Goal: Information Seeking & Learning: Learn about a topic

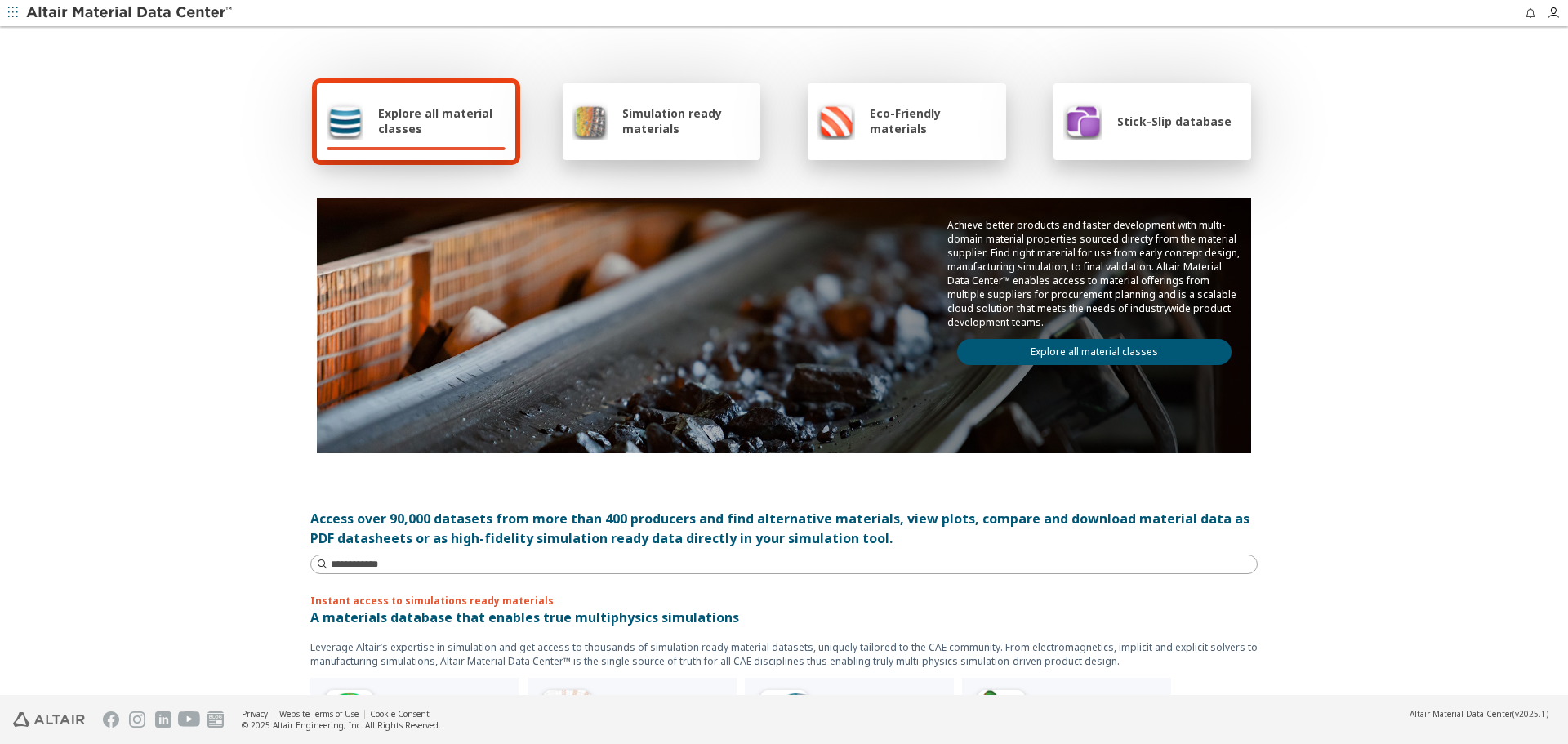
click at [1143, 347] on link "Explore all material classes" at bounding box center [1094, 352] width 274 height 26
click at [1139, 348] on link "Explore all material classes" at bounding box center [1094, 352] width 274 height 26
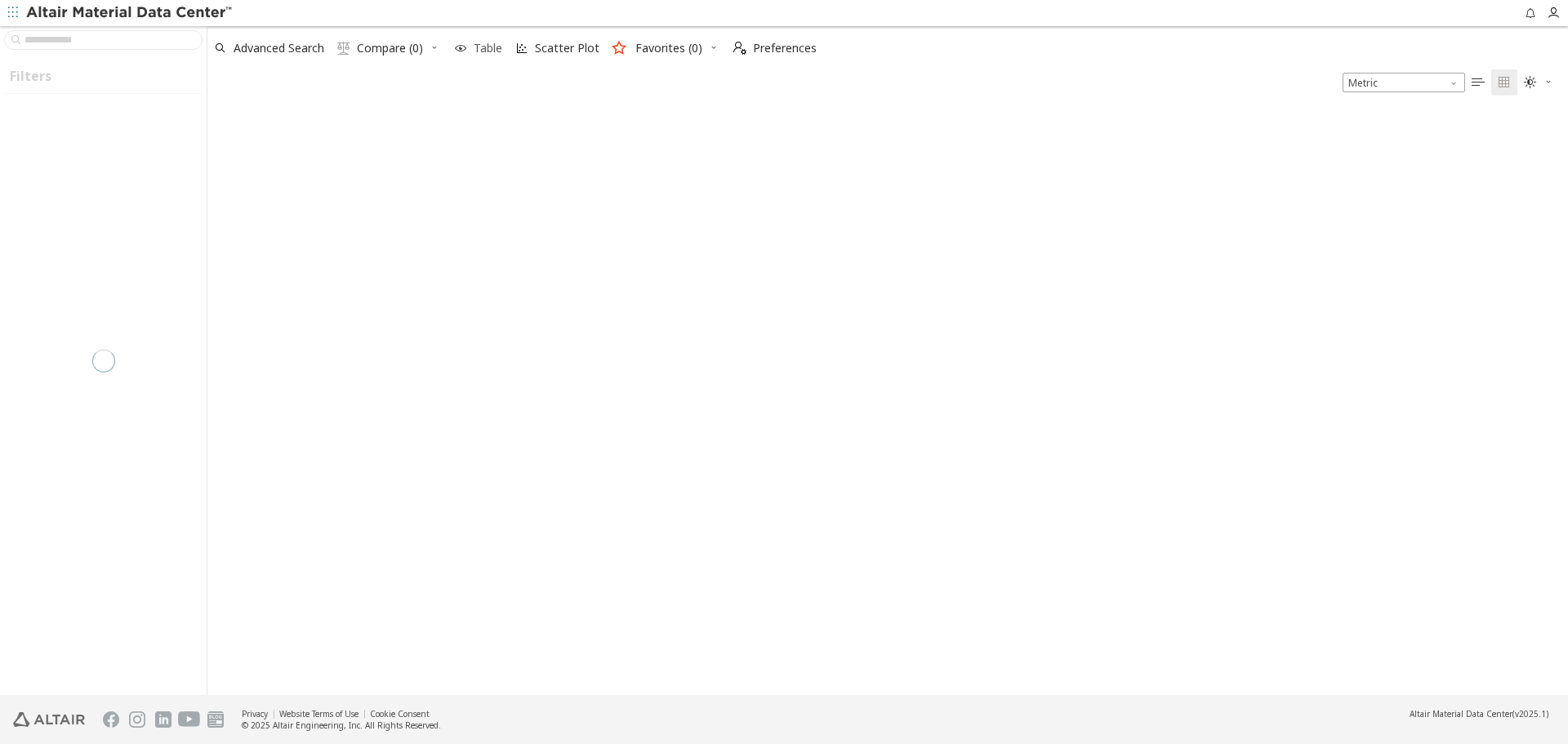
click at [493, 47] on span "Table" at bounding box center [488, 48] width 28 height 12
click at [546, 48] on span "Customize Table" at bounding box center [575, 48] width 89 height 12
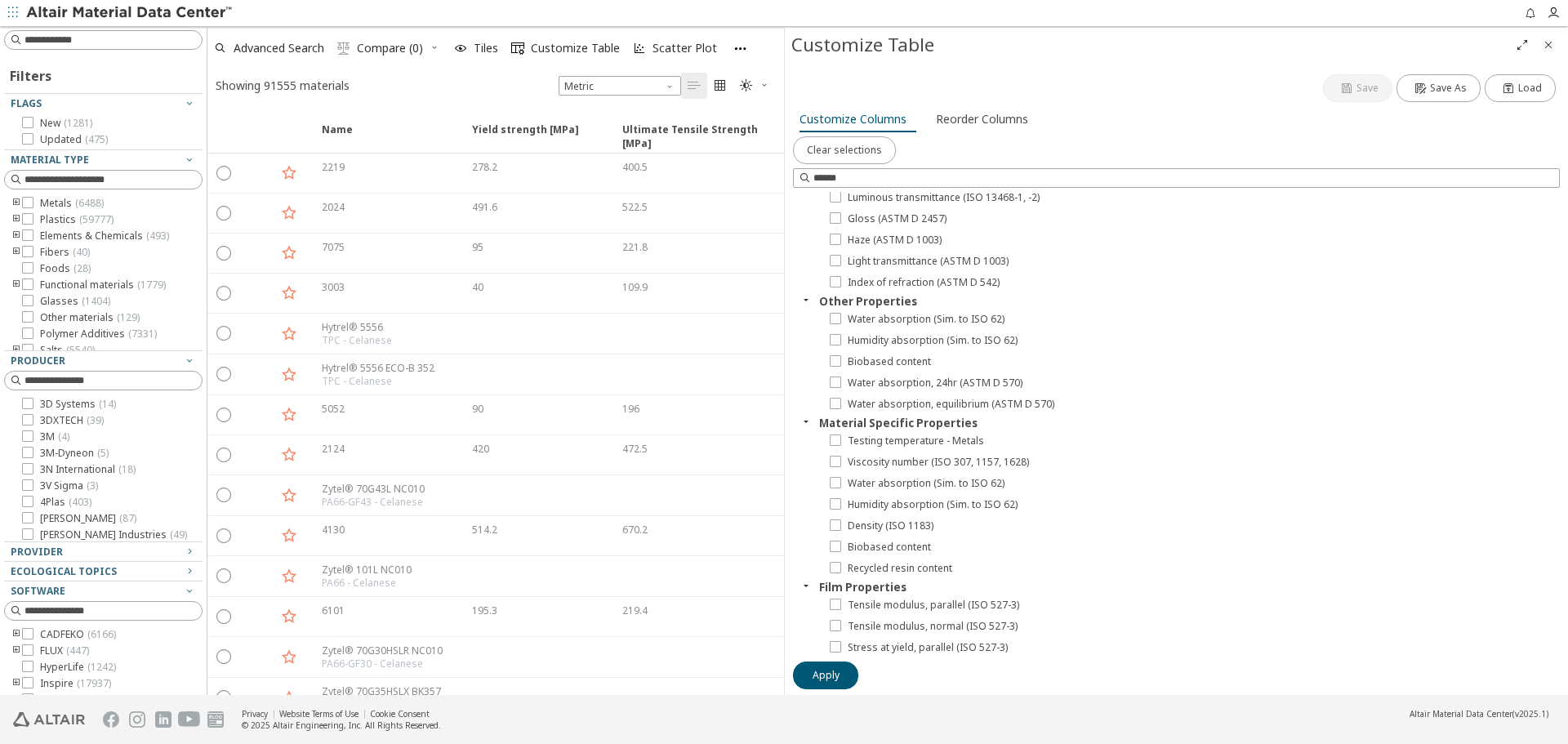
scroll to position [4507, 0]
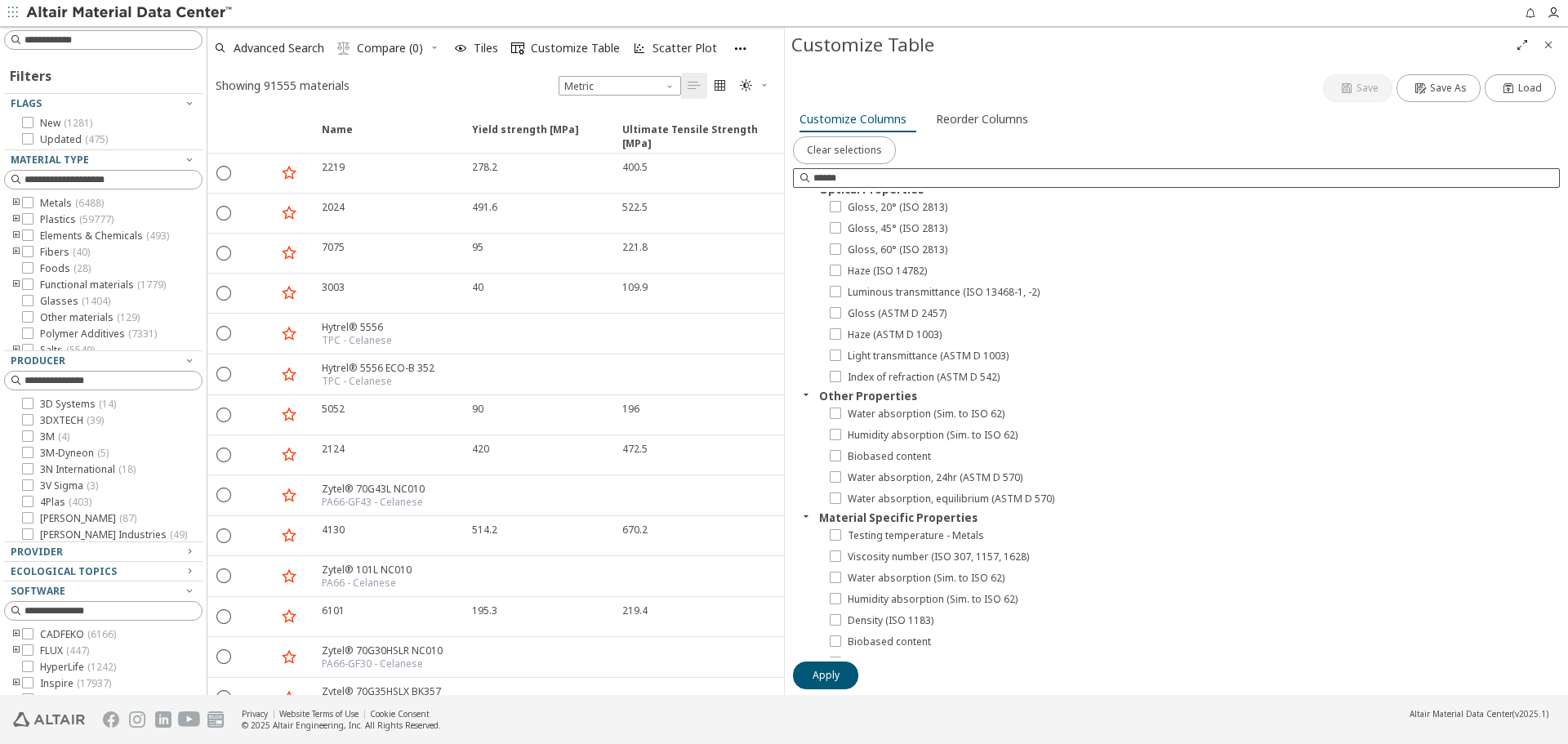
click at [1152, 172] on input at bounding box center [1186, 178] width 746 height 17
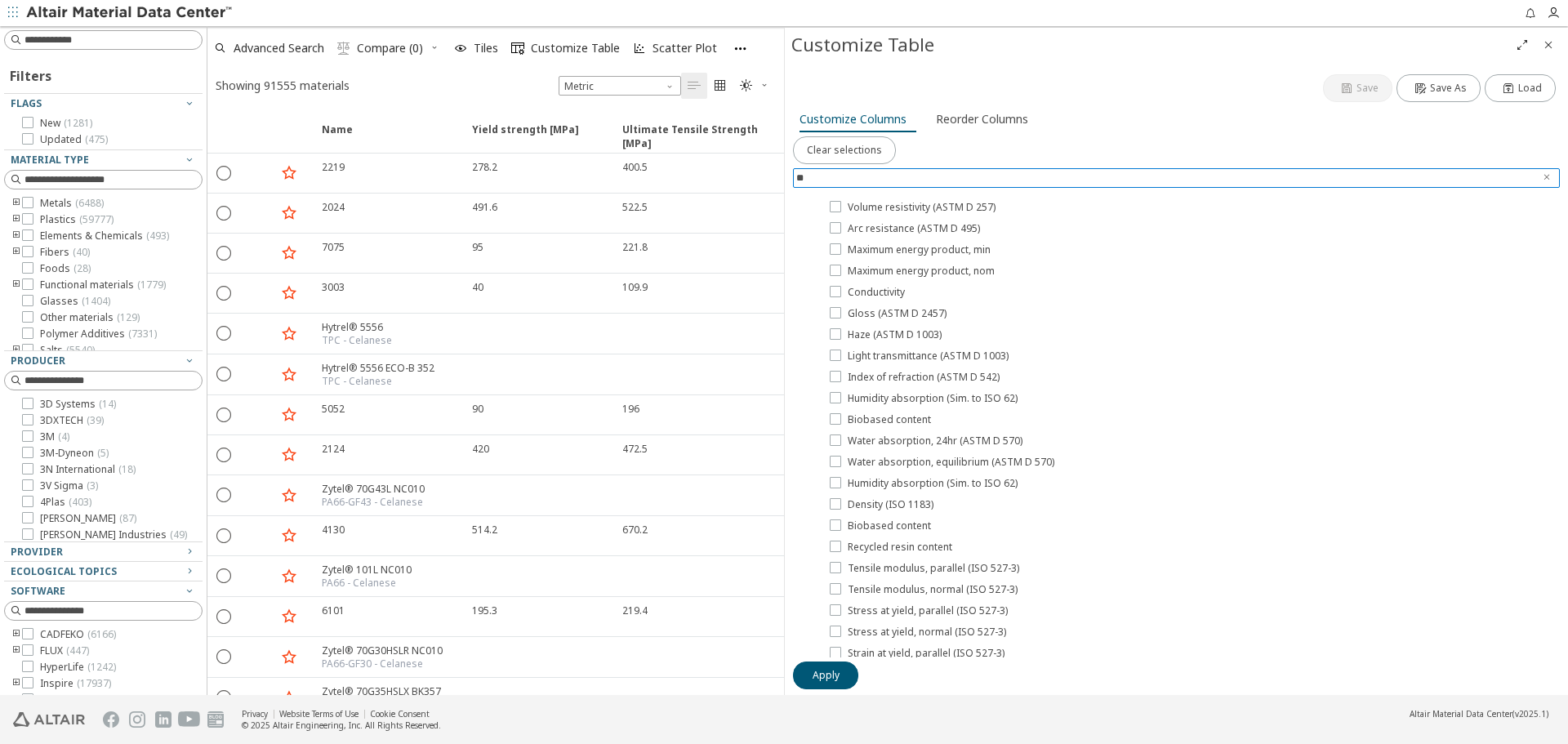
scroll to position [0, 0]
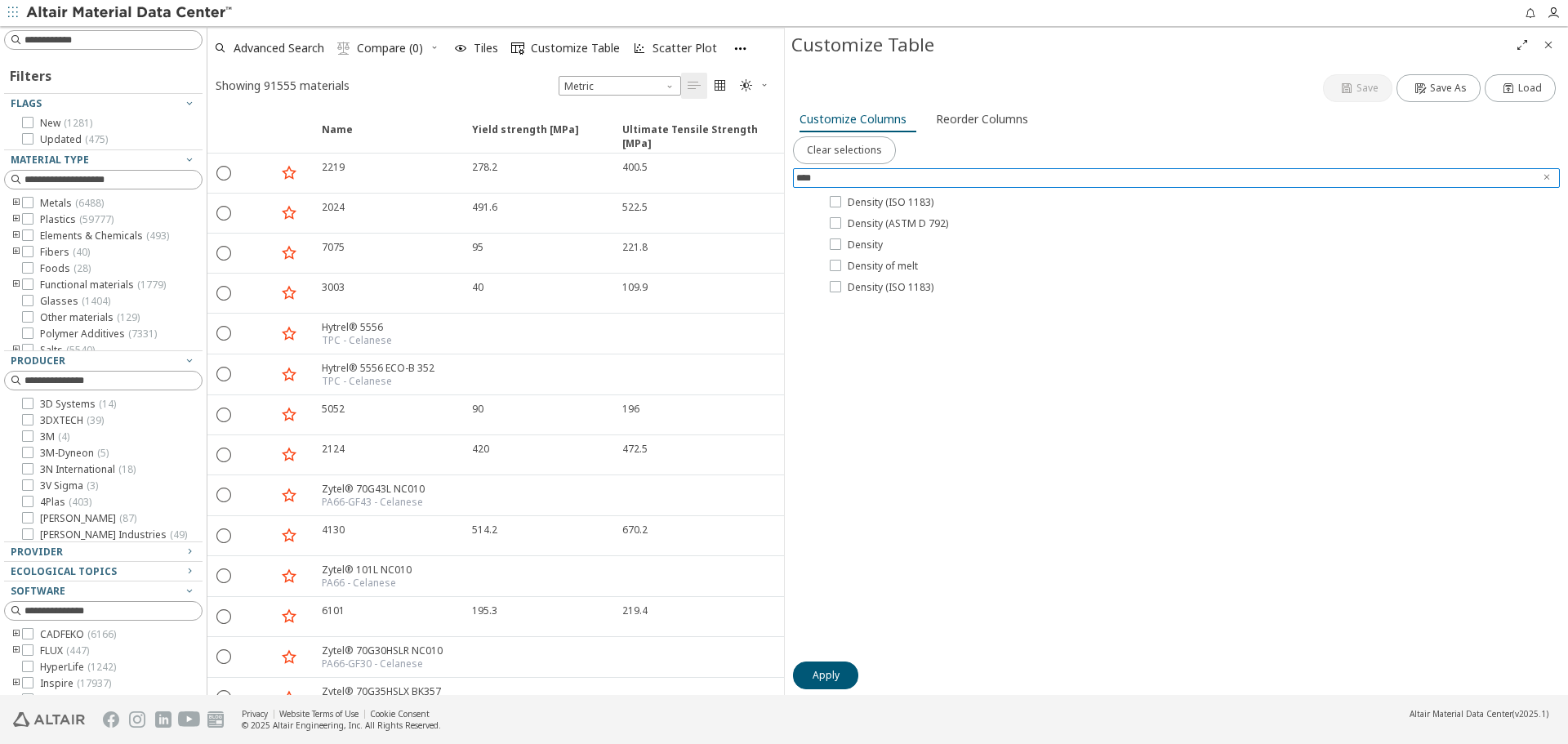
type input "****"
click at [1547, 48] on icon "Close" at bounding box center [1549, 45] width 13 height 13
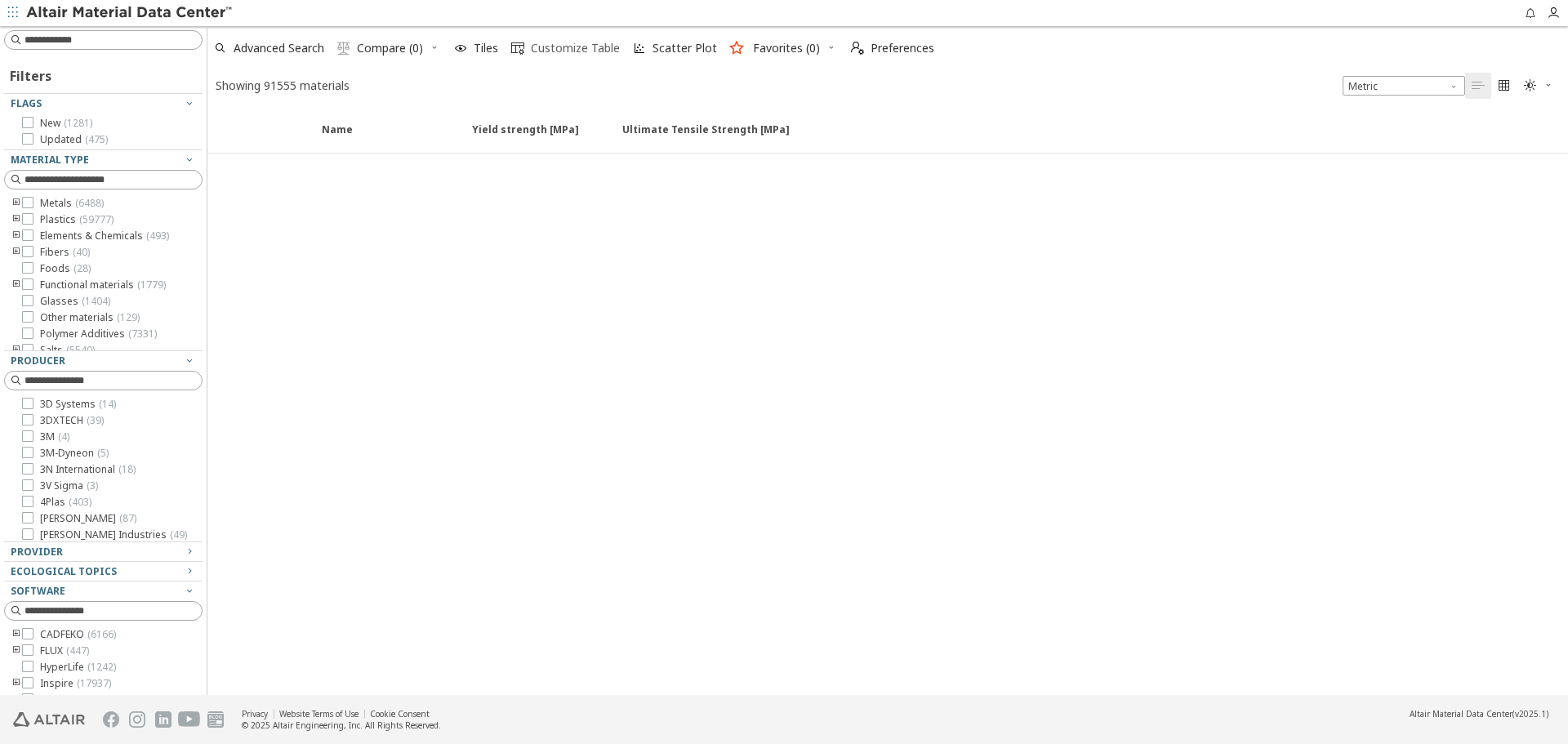
click at [552, 49] on span "Customize Table" at bounding box center [575, 48] width 89 height 12
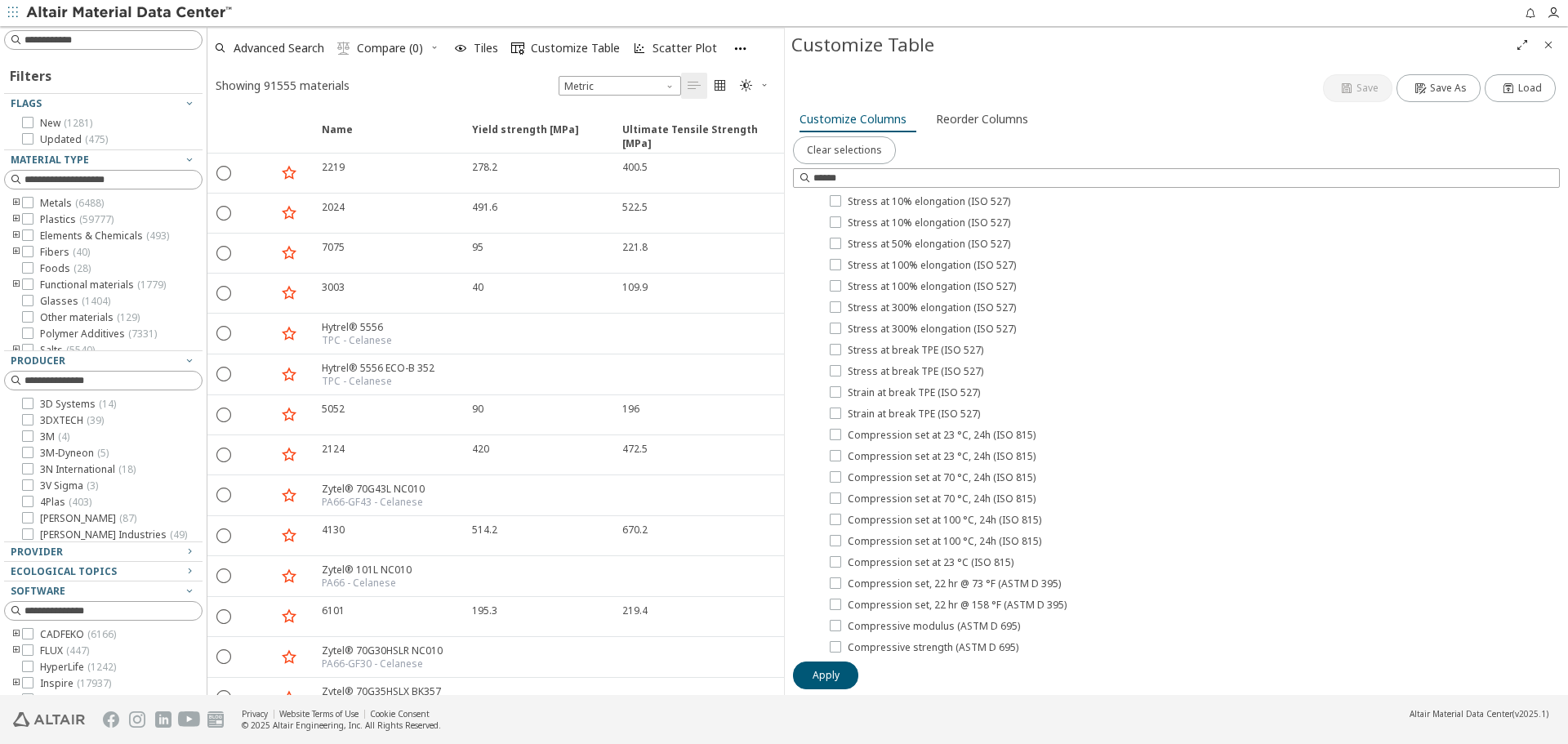
scroll to position [1388, 0]
click at [838, 347] on icon at bounding box center [836, 346] width 12 height 12
click at [839, 365] on icon at bounding box center [836, 367] width 12 height 12
click at [817, 684] on button "Apply" at bounding box center [825, 675] width 65 height 27
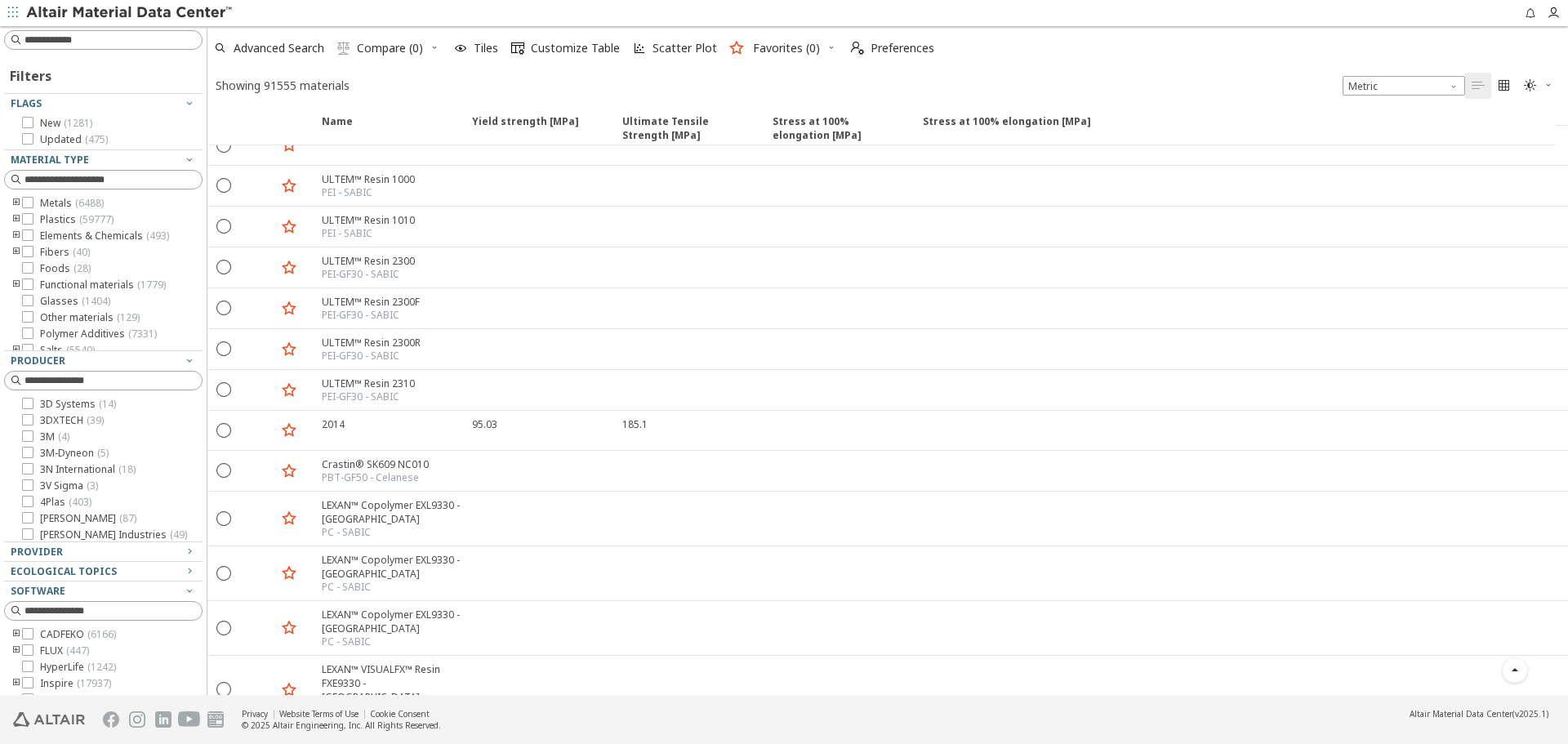
scroll to position [4023, 0]
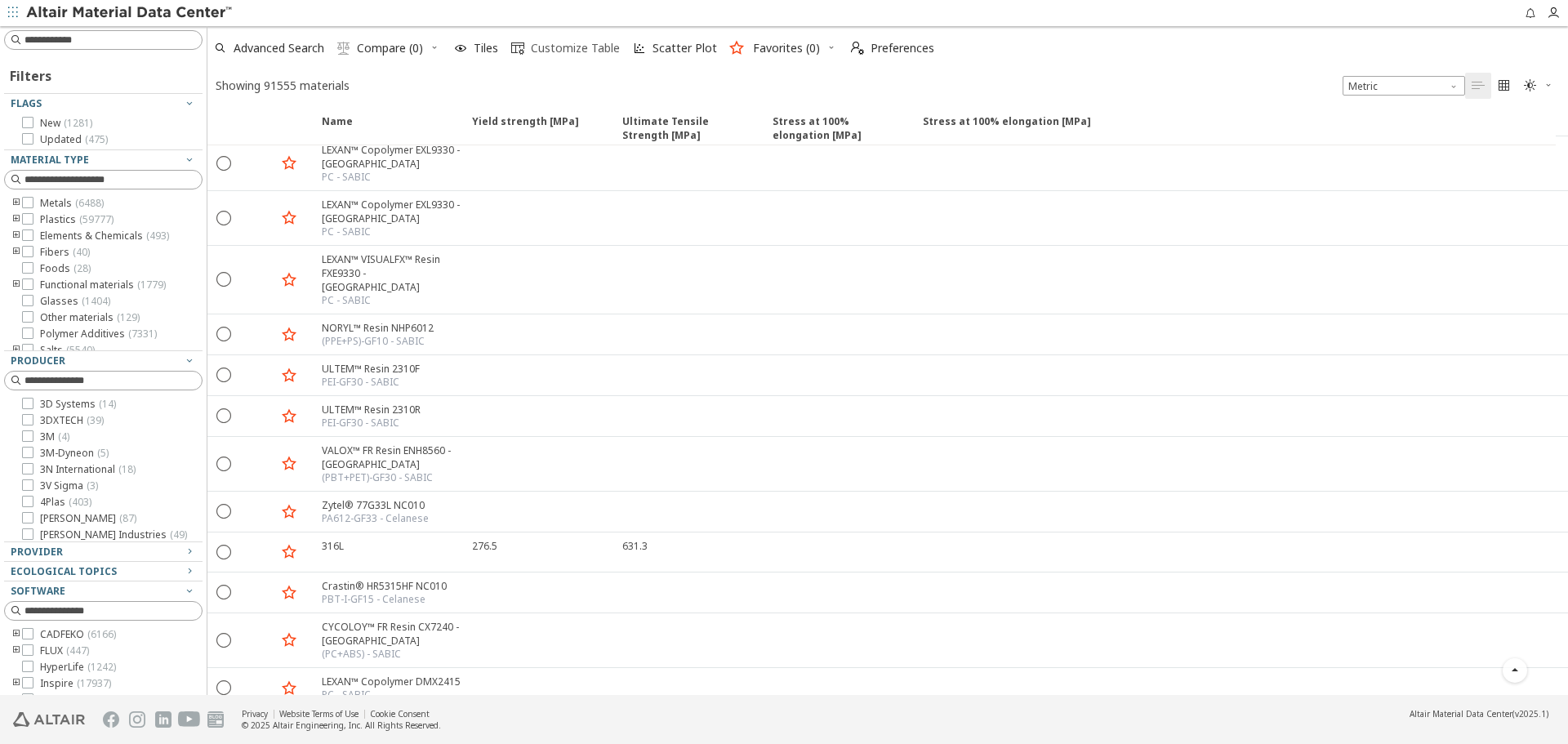
click at [545, 58] on span " Customize Table" at bounding box center [566, 47] width 115 height 36
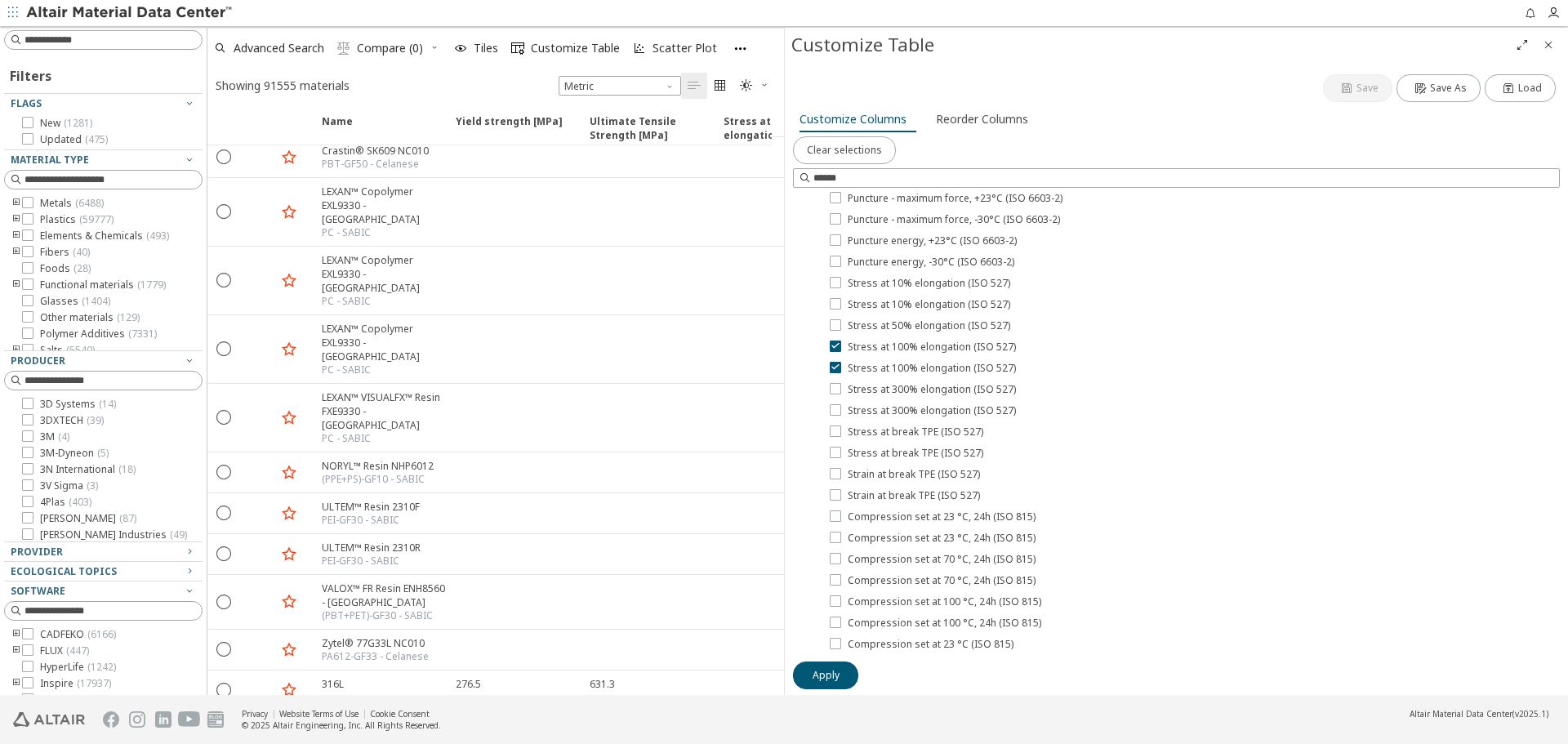
scroll to position [4064, 0]
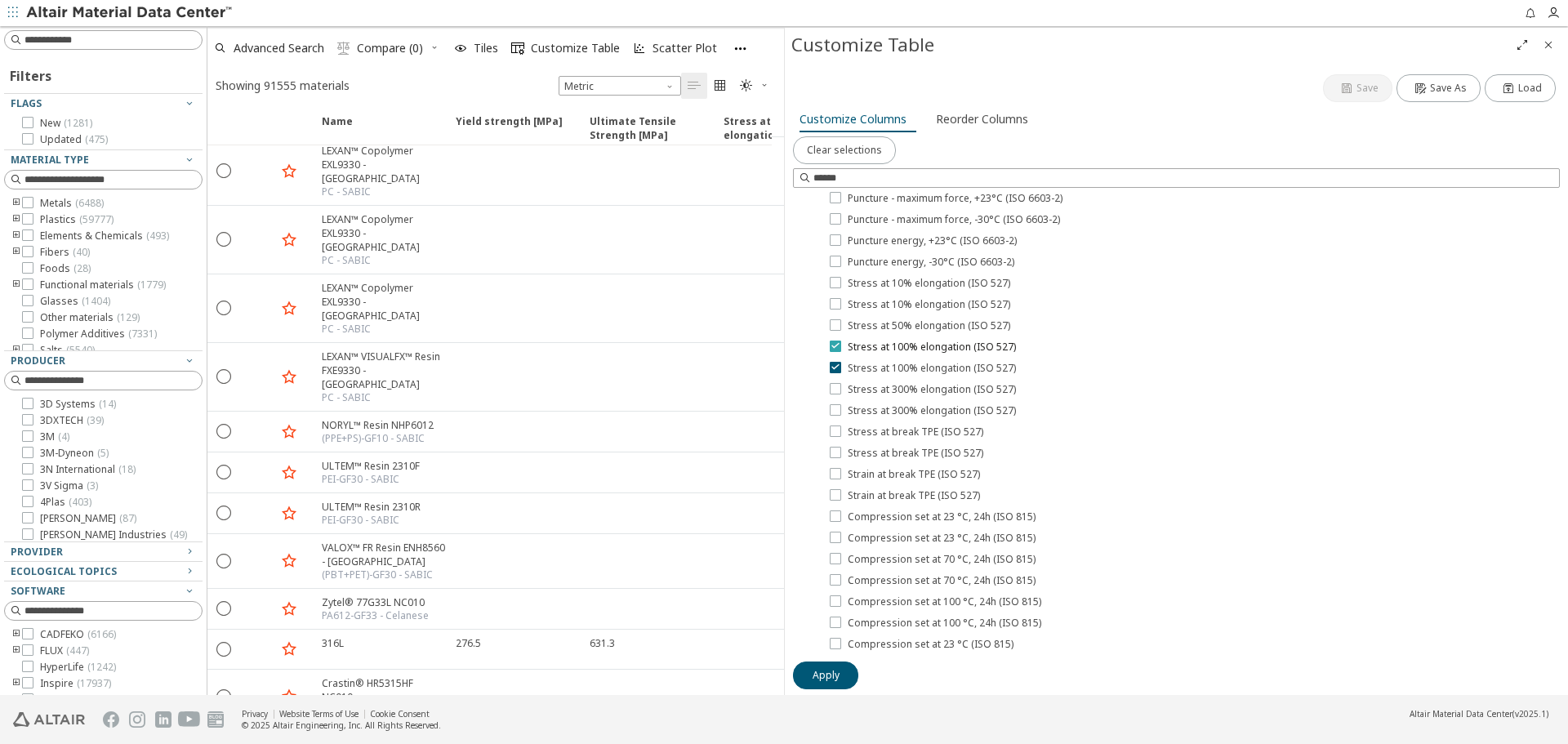
click at [835, 346] on icon at bounding box center [836, 346] width 12 height 12
click at [831, 368] on icon at bounding box center [836, 367] width 12 height 12
click at [832, 431] on icon at bounding box center [836, 431] width 12 height 12
click at [836, 460] on div "Stress at break TPE (ISO 527)" at bounding box center [1193, 452] width 734 height 21
click at [839, 454] on icon at bounding box center [836, 452] width 12 height 12
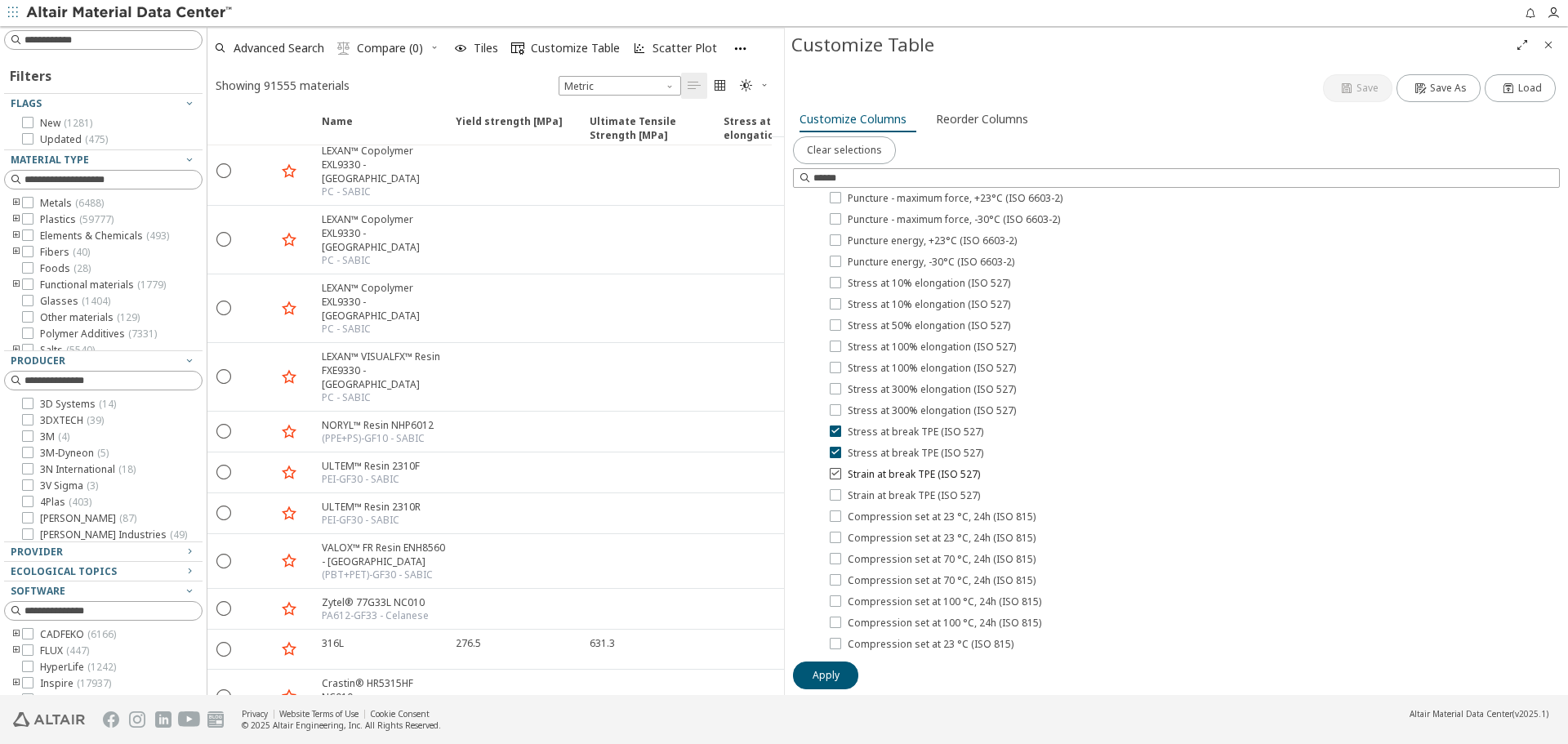
click at [836, 470] on icon at bounding box center [836, 473] width 12 height 12
click at [839, 491] on icon at bounding box center [836, 494] width 12 height 12
click at [824, 672] on span "Apply" at bounding box center [826, 676] width 27 height 13
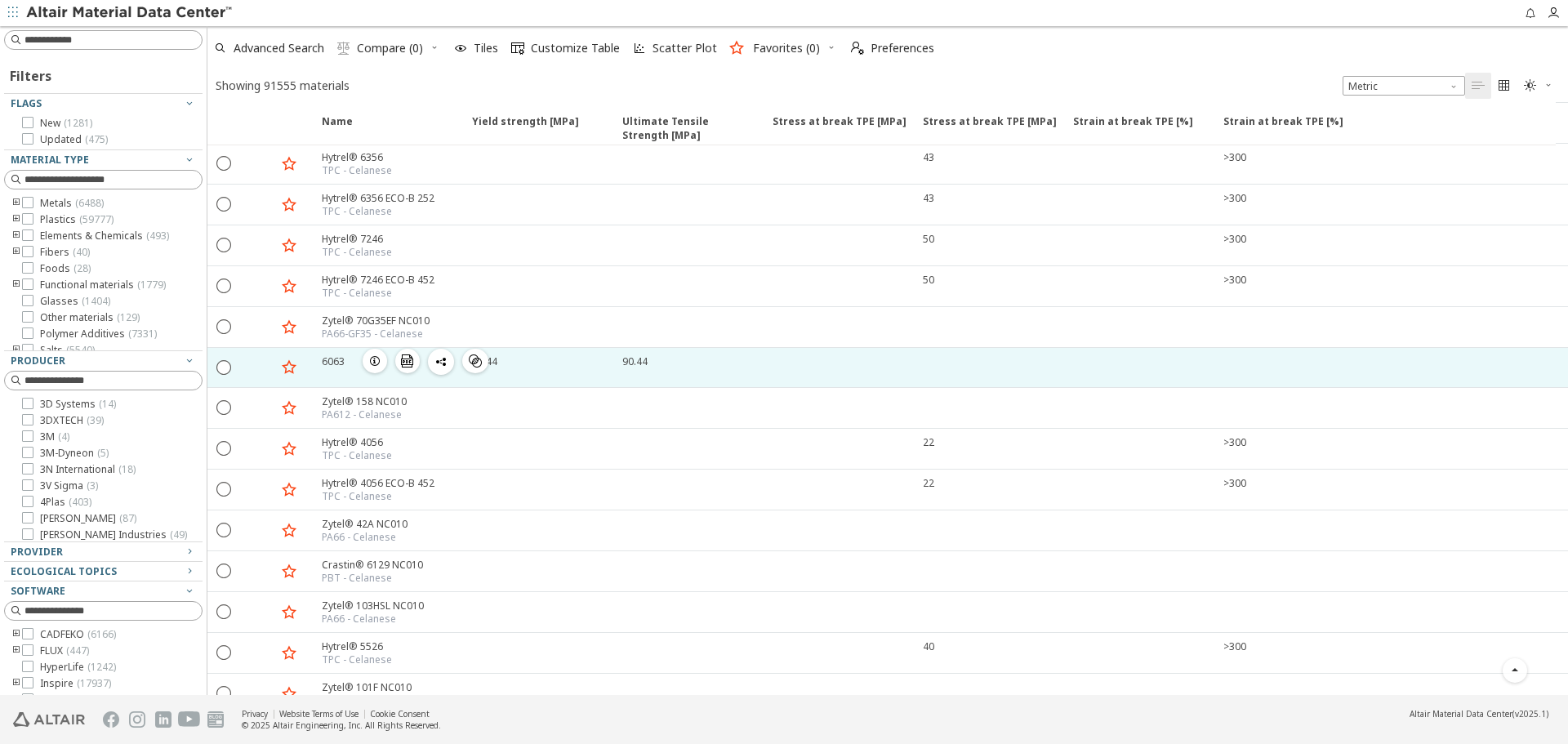
scroll to position [898, 0]
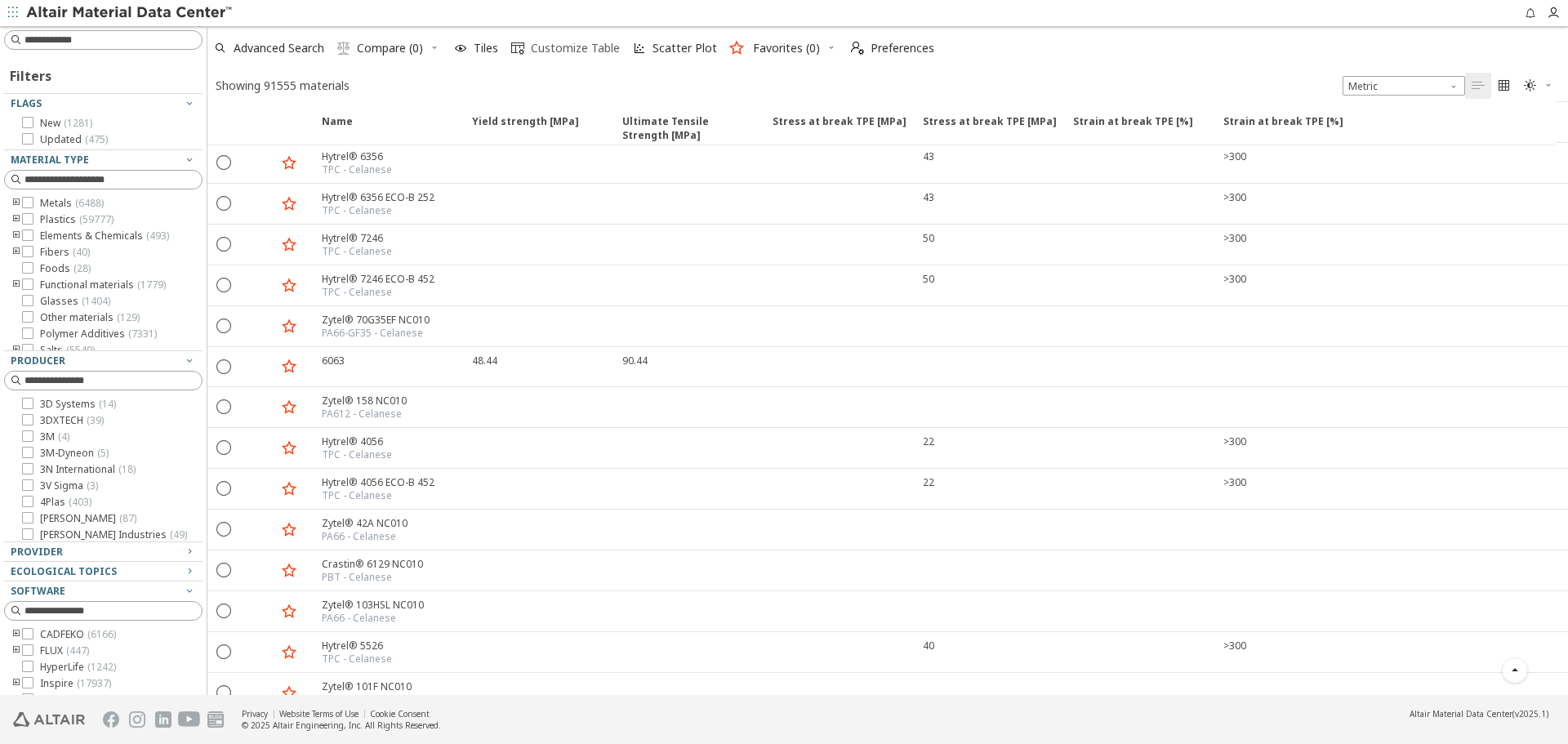
click at [595, 44] on span "Customize Table" at bounding box center [575, 48] width 89 height 12
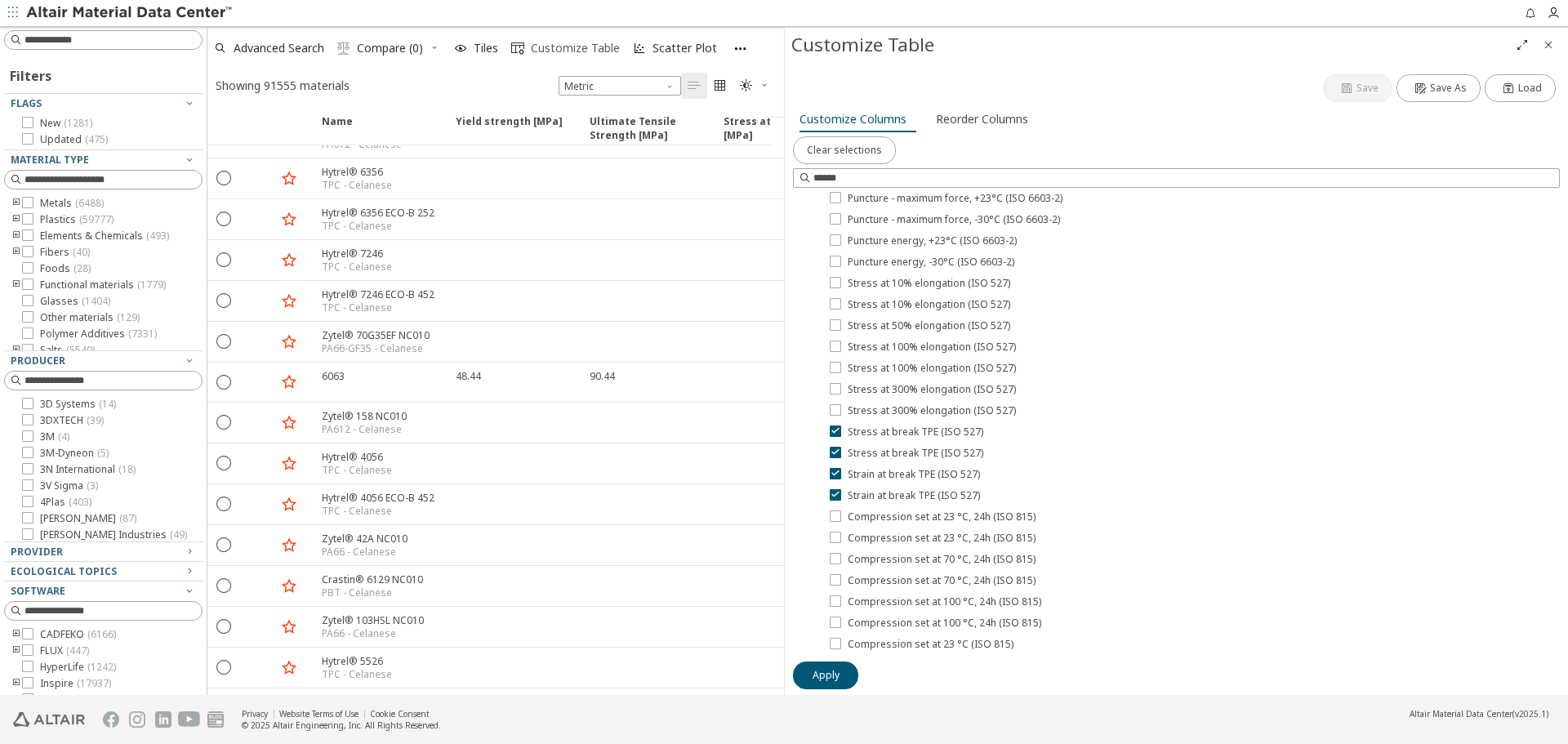
scroll to position [900, 0]
click at [834, 492] on icon at bounding box center [836, 494] width 12 height 12
click at [838, 476] on icon at bounding box center [836, 473] width 12 height 12
click at [837, 457] on icon at bounding box center [836, 452] width 12 height 12
click at [834, 432] on icon at bounding box center [836, 431] width 12 height 12
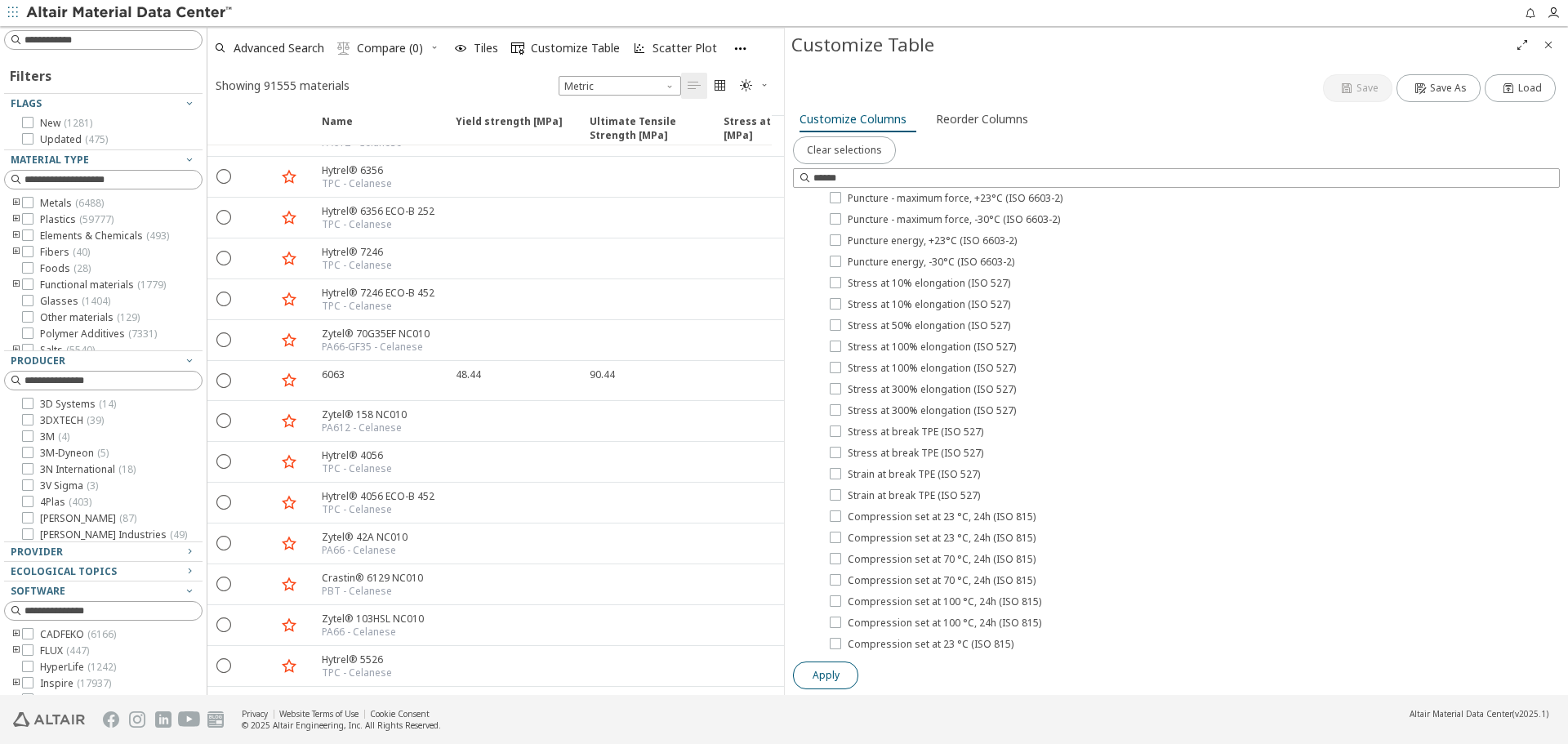
click at [838, 679] on span "Apply" at bounding box center [826, 676] width 27 height 13
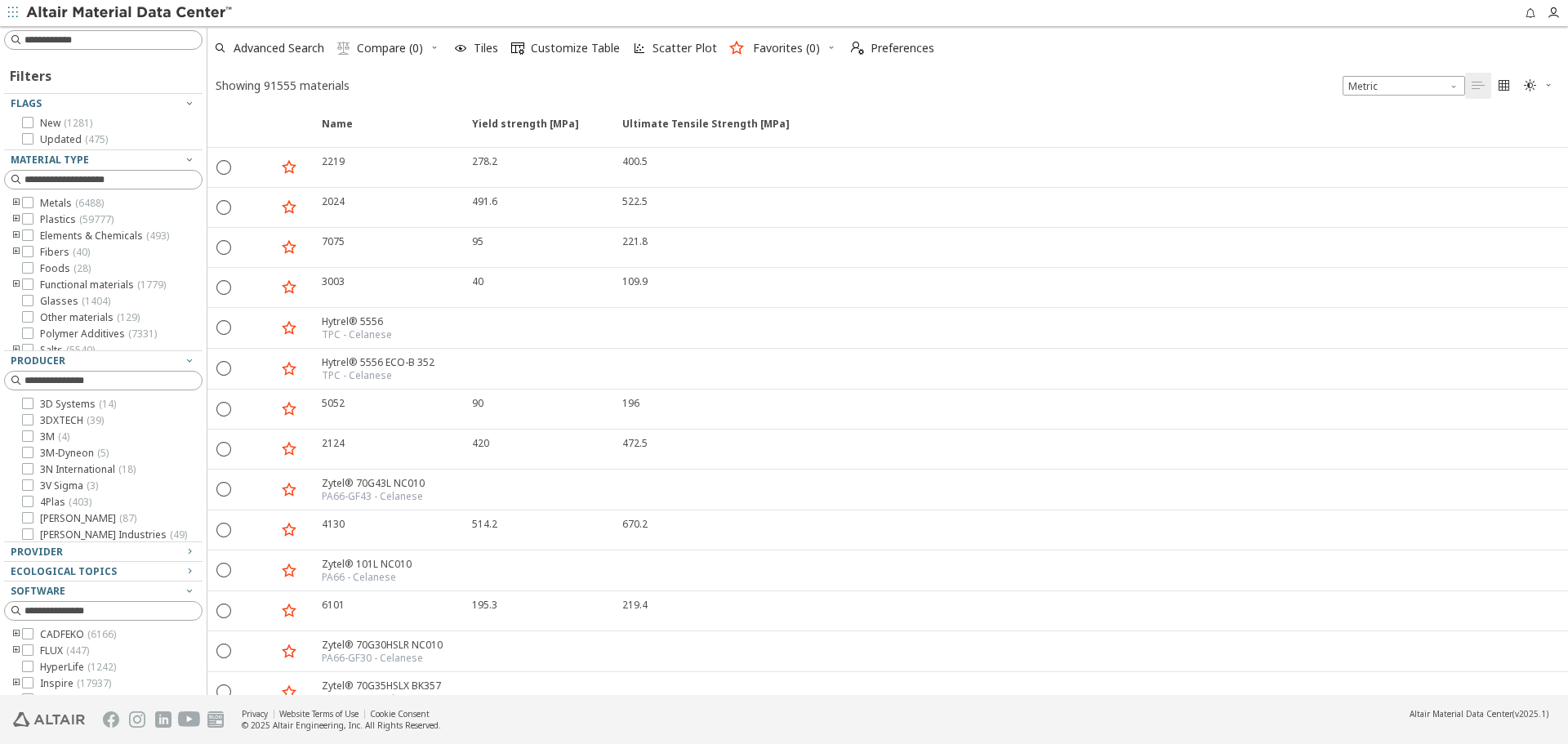
scroll to position [0, 0]
